Goal: Find specific page/section: Find specific page/section

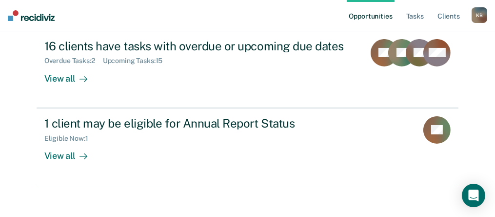
scroll to position [115, 0]
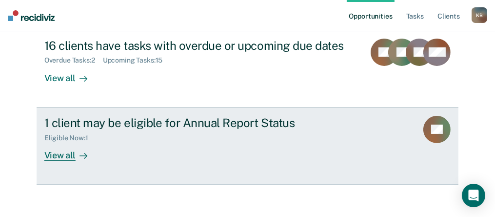
click at [60, 155] on div "View all" at bounding box center [71, 151] width 55 height 19
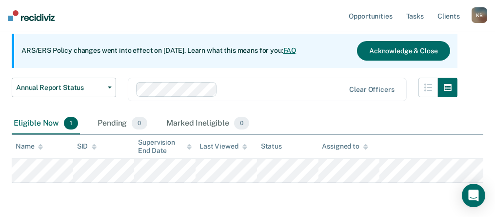
scroll to position [88, 0]
click at [44, 20] on img at bounding box center [31, 15] width 47 height 11
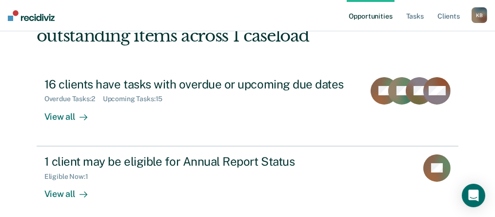
scroll to position [85, 0]
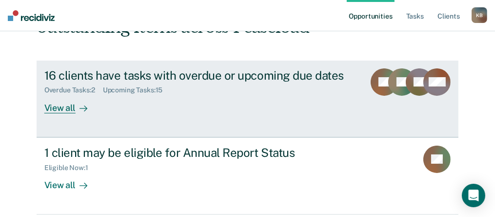
click at [80, 109] on icon at bounding box center [84, 108] width 8 height 8
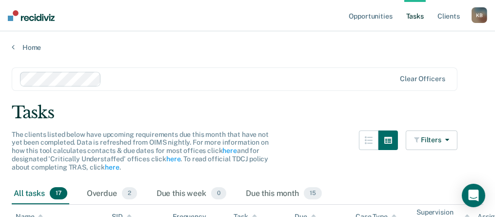
click at [277, 119] on div "Tasks" at bounding box center [248, 113] width 472 height 20
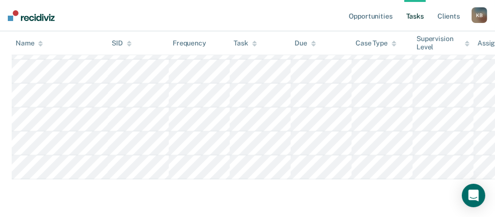
scroll to position [529, 0]
